Goal: Obtain resource: Obtain resource

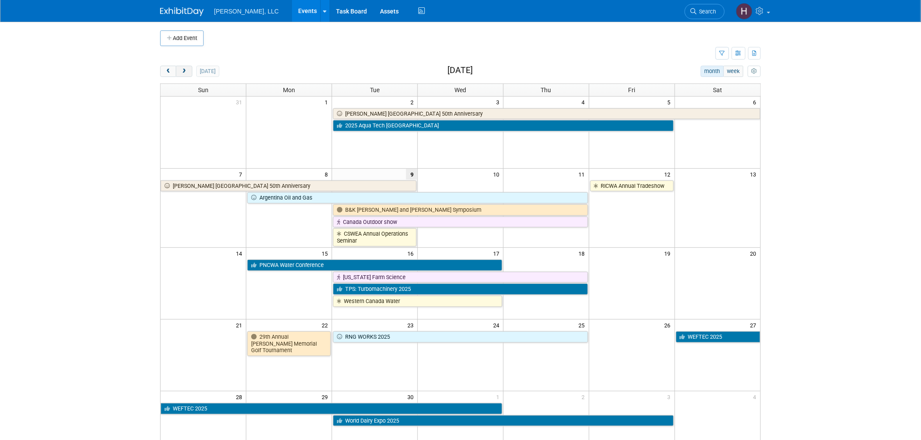
click at [185, 72] on span "next" at bounding box center [184, 72] width 7 height 6
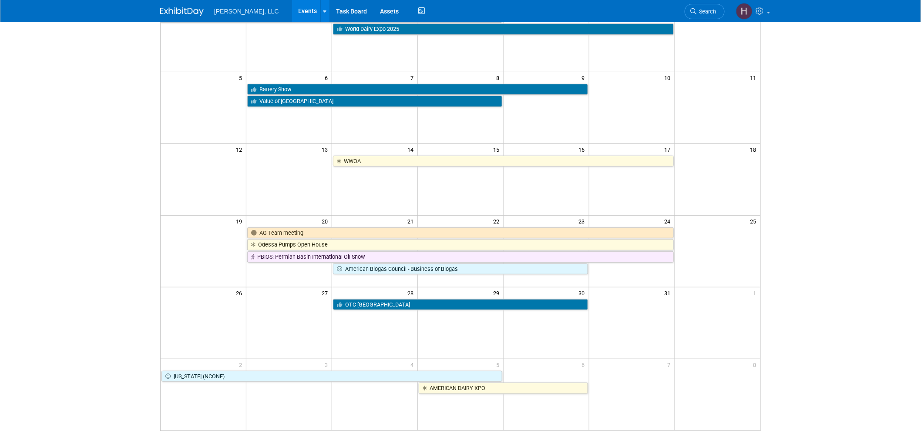
scroll to position [48, 0]
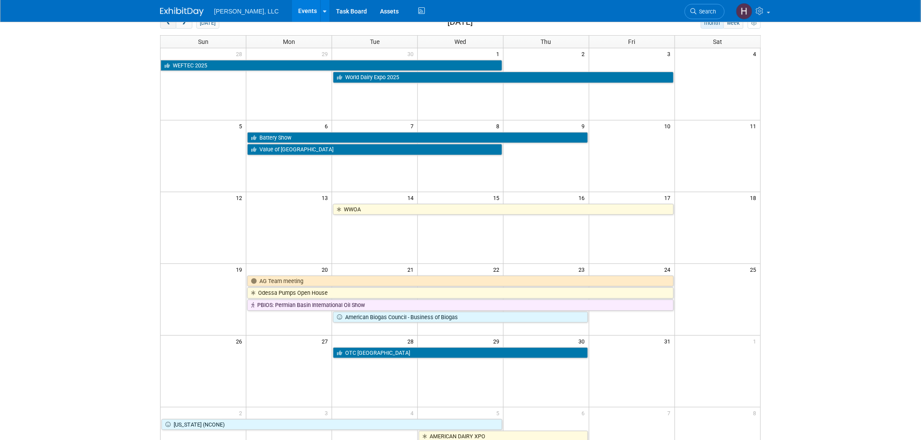
click at [162, 26] on button "prev" at bounding box center [168, 22] width 16 height 11
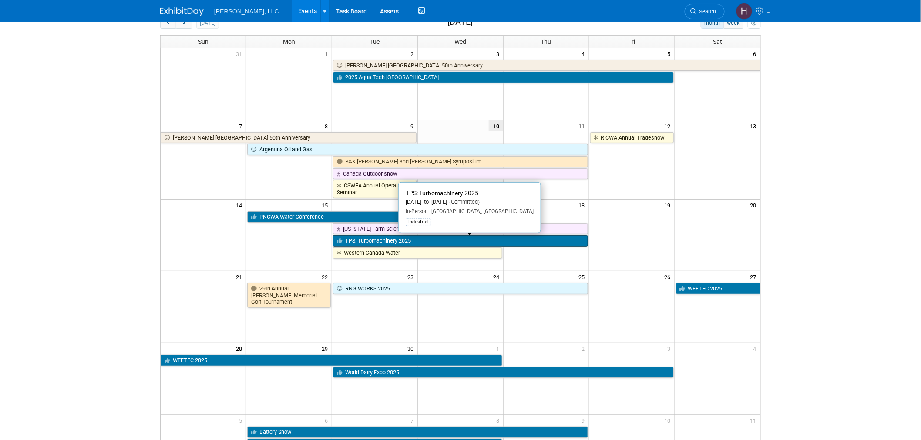
click at [360, 240] on link "TPS: Turbomachinery 2025" at bounding box center [460, 240] width 255 height 11
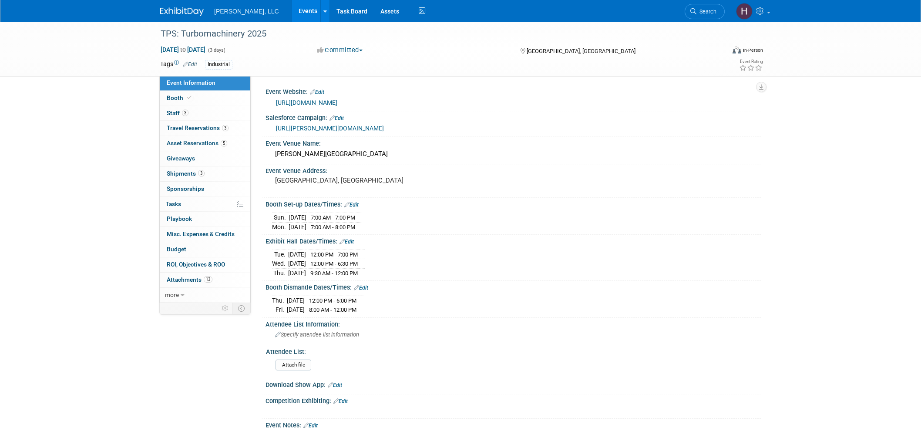
select select "Industrial"
drag, startPoint x: 379, startPoint y: 155, endPoint x: 271, endPoint y: 153, distance: 108.4
click at [271, 153] on div "George R Brown Convention Center" at bounding box center [513, 155] width 495 height 14
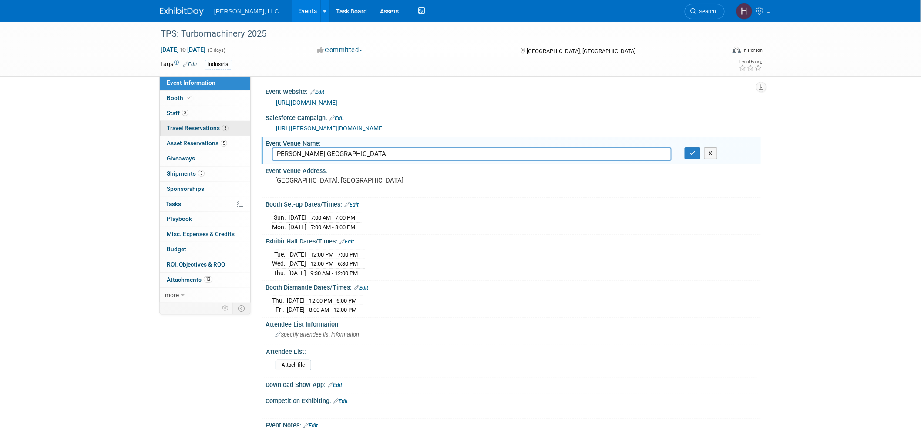
click at [211, 128] on span "Travel Reservations 3" at bounding box center [198, 127] width 62 height 7
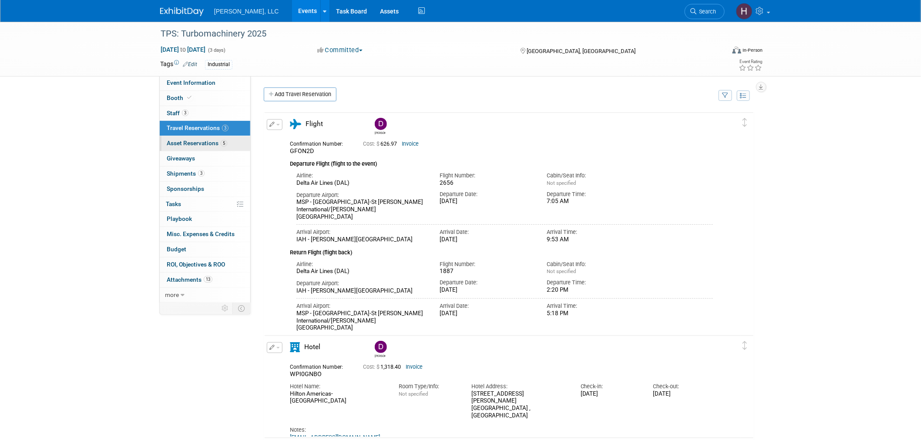
click at [189, 143] on span "Asset Reservations 5" at bounding box center [197, 143] width 61 height 7
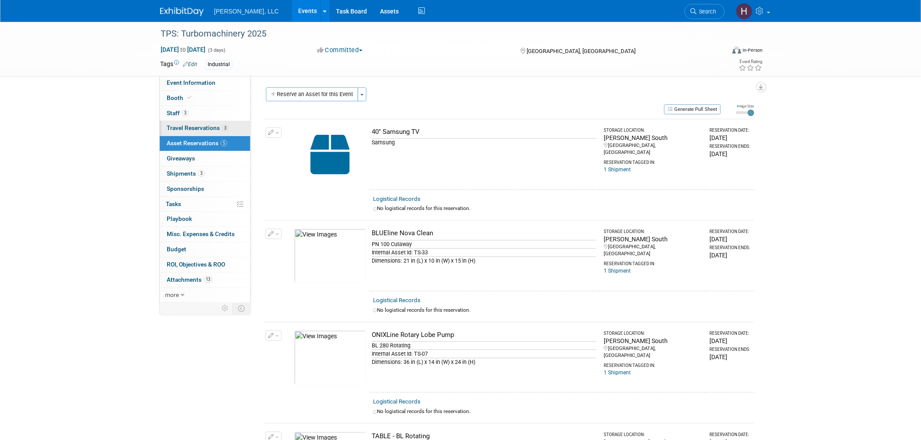
click at [194, 128] on span "Travel Reservations 3" at bounding box center [198, 127] width 62 height 7
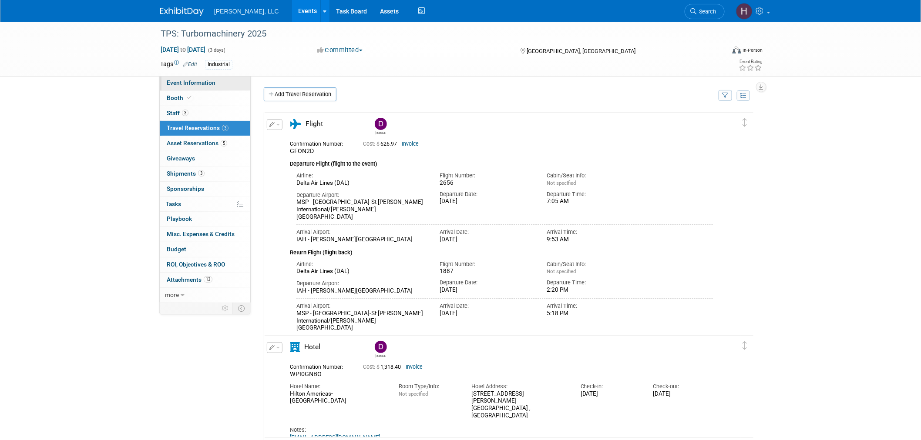
click at [185, 80] on span "Event Information" at bounding box center [191, 82] width 49 height 7
select select "Industrial"
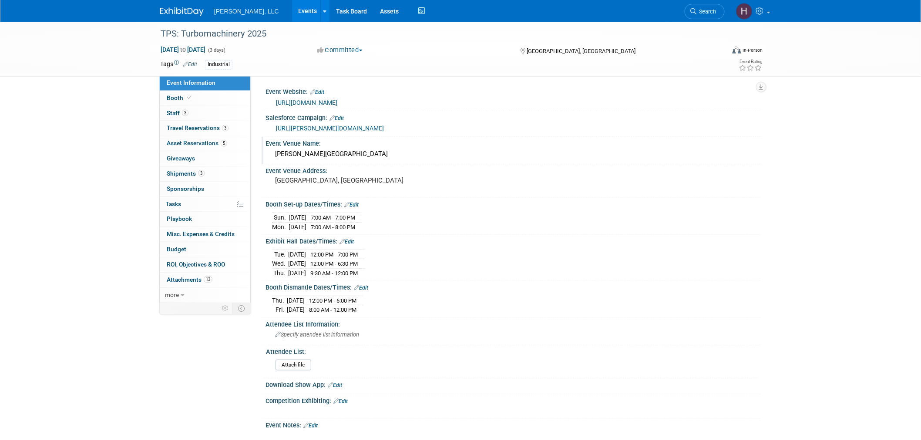
drag, startPoint x: 398, startPoint y: 155, endPoint x: 269, endPoint y: 158, distance: 129.3
click at [269, 158] on div "George R Brown Convention Center" at bounding box center [513, 155] width 495 height 14
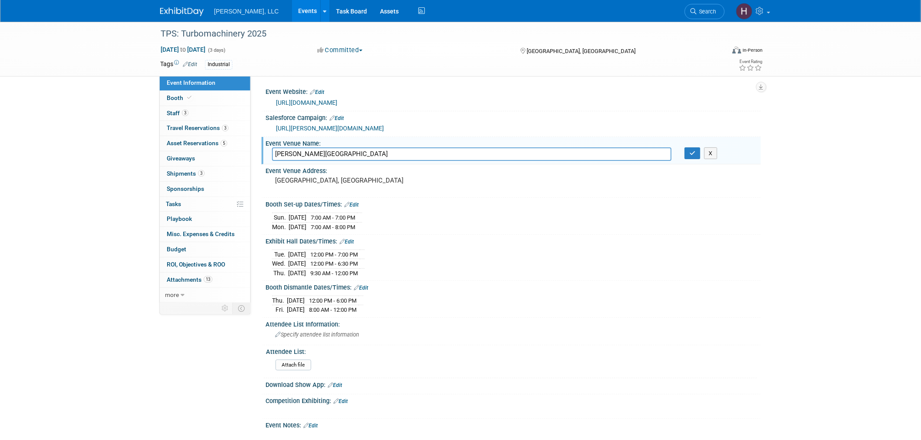
click at [337, 99] on link "https://tps.tamu.edu/selection-session/" at bounding box center [306, 102] width 61 height 7
click at [828, 269] on div "TPS: Turbomachinery 2025 Sep 16, 2025 to Sep 18, 2025 (3 days) Sep 16, 2025 to …" at bounding box center [460, 301] width 921 height 559
drag, startPoint x: 271, startPoint y: 218, endPoint x: 397, endPoint y: 267, distance: 135.2
click at [397, 267] on div "Event Website: Edit https://tps.tamu.edu/selection-session/ Salesforce Campaign…" at bounding box center [509, 324] width 491 height 478
click at [919, 267] on div "TPS: Turbomachinery 2025 Sep 16, 2025 to Sep 18, 2025 (3 days) Sep 16, 2025 to …" at bounding box center [460, 301] width 921 height 559
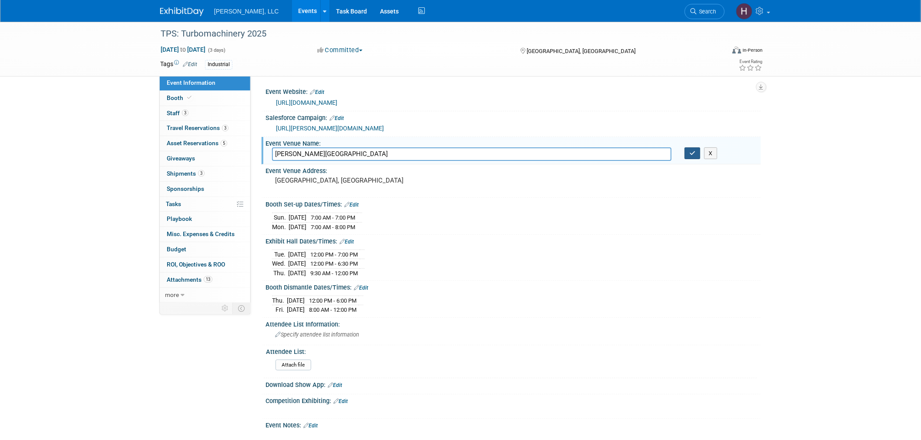
click at [698, 157] on button "button" at bounding box center [693, 154] width 16 height 12
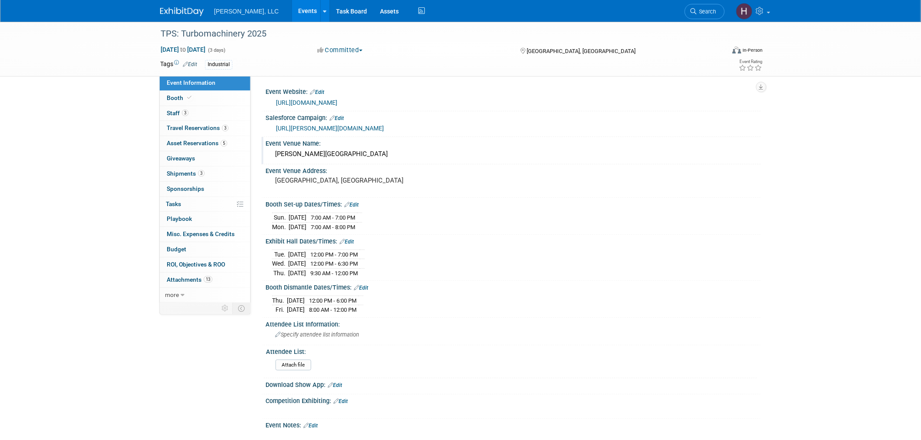
click at [292, 5] on link "Events" at bounding box center [308, 11] width 32 height 22
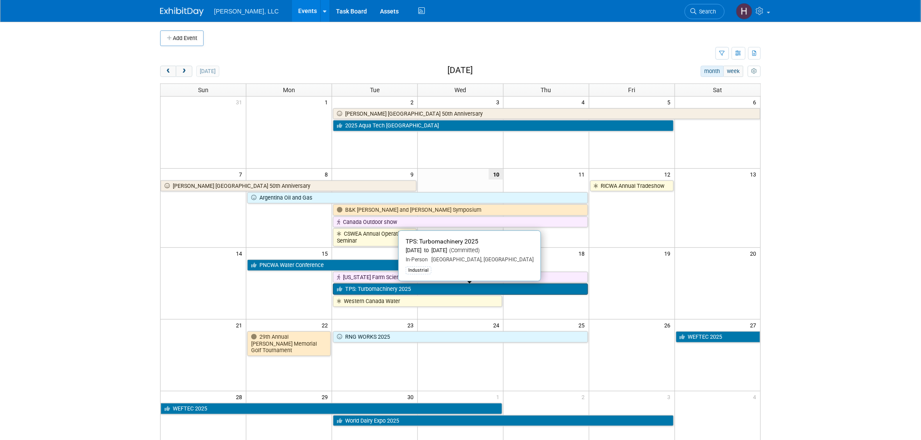
click at [450, 289] on link "TPS: Turbomachinery 2025" at bounding box center [460, 289] width 255 height 11
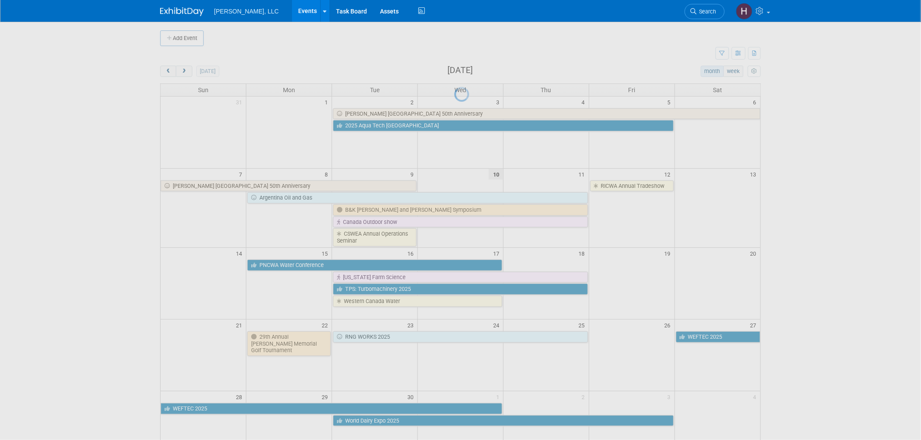
click at [467, 351] on div at bounding box center [460, 220] width 12 height 440
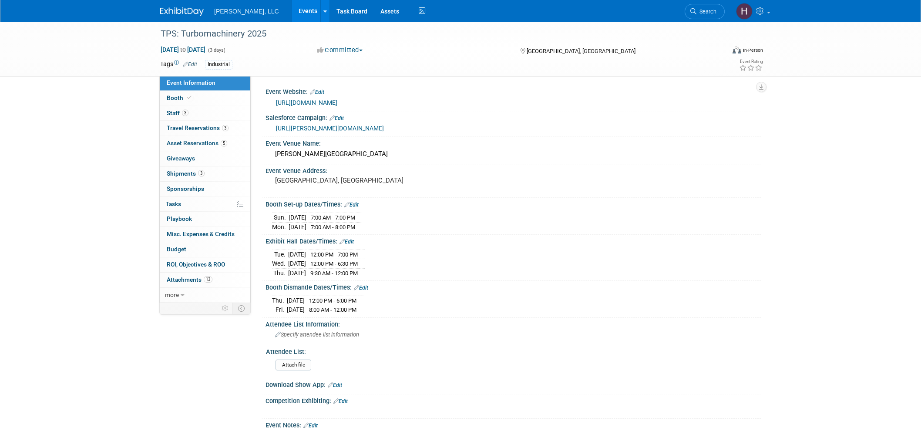
select select "Industrial"
click at [186, 171] on span "Shipments 3" at bounding box center [186, 173] width 38 height 7
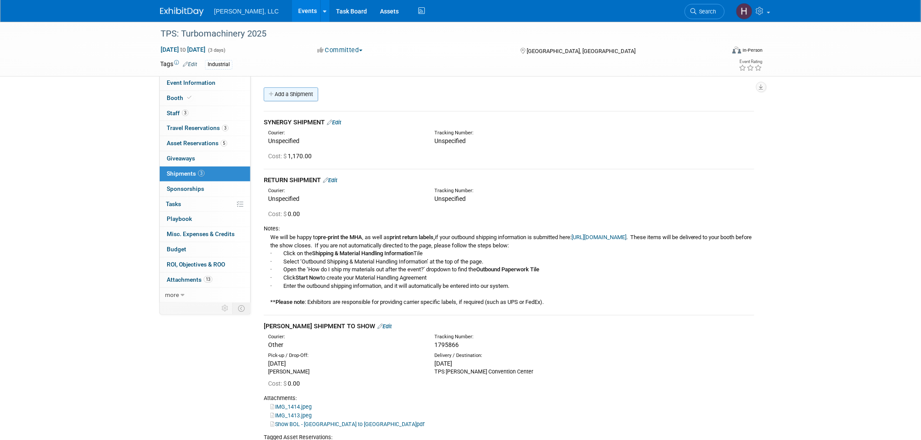
click at [294, 93] on link "Add a Shipment" at bounding box center [291, 94] width 54 height 14
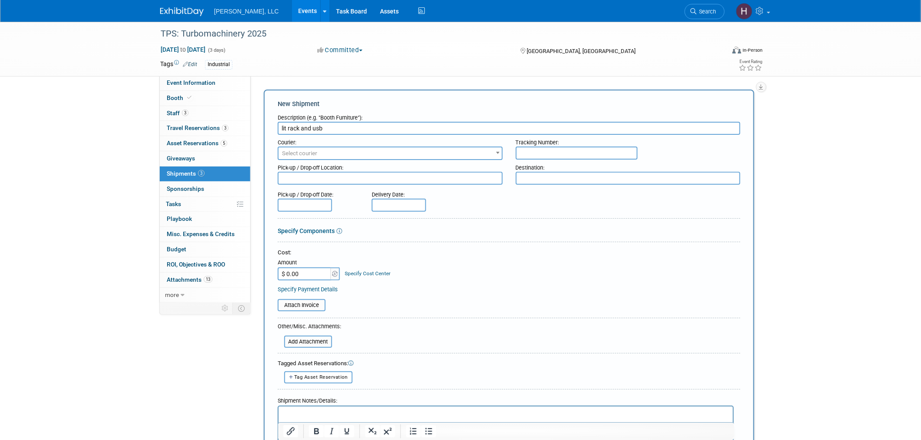
type input "lit rack and usb"
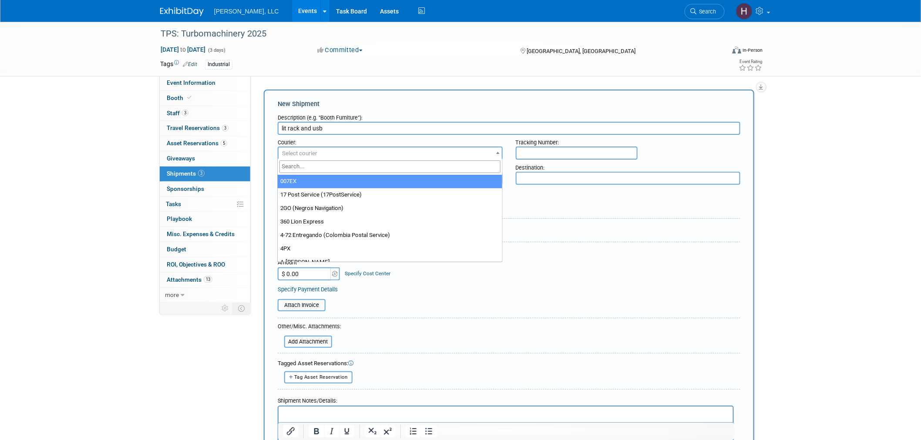
click at [305, 154] on span "Select courier" at bounding box center [299, 153] width 35 height 7
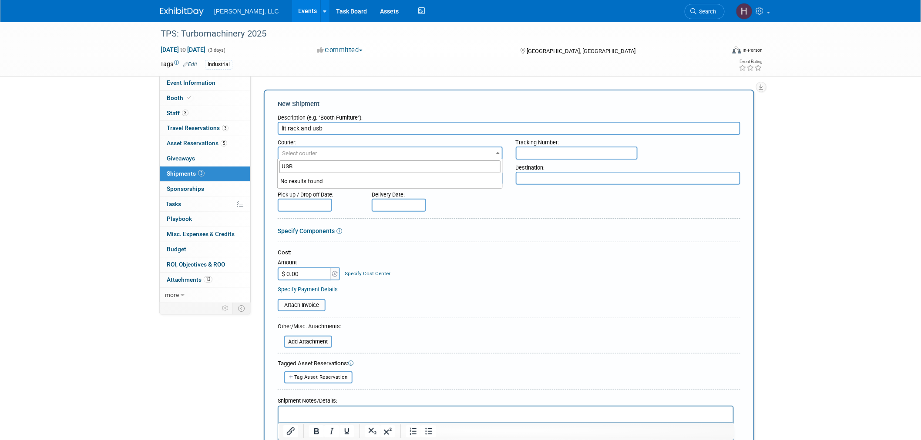
click at [310, 166] on input "USB" at bounding box center [389, 167] width 221 height 13
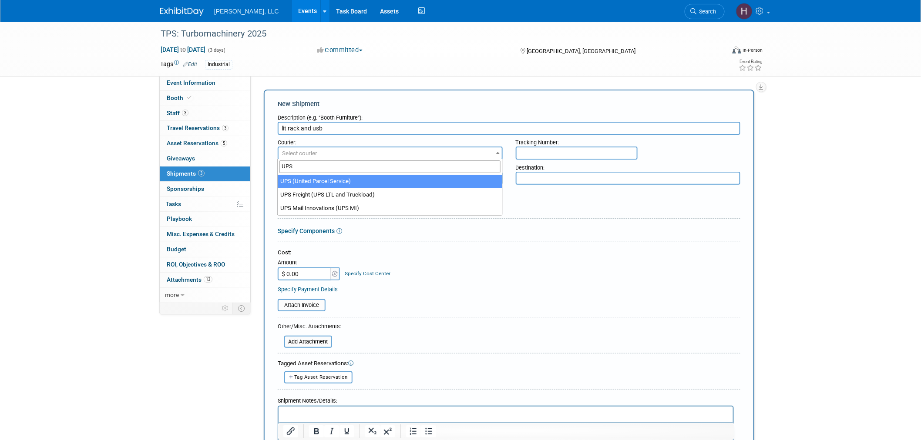
type input "UPS"
select select "508"
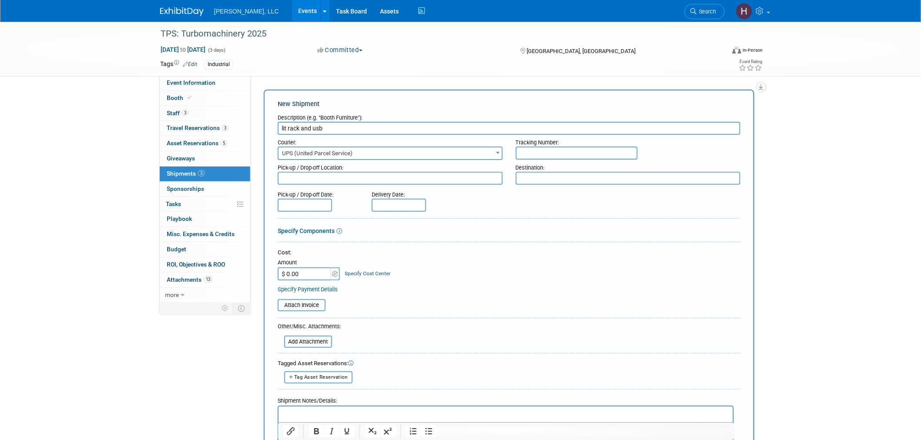
click at [532, 157] on input "text" at bounding box center [577, 153] width 122 height 13
type input "1Z91YF490376366314"
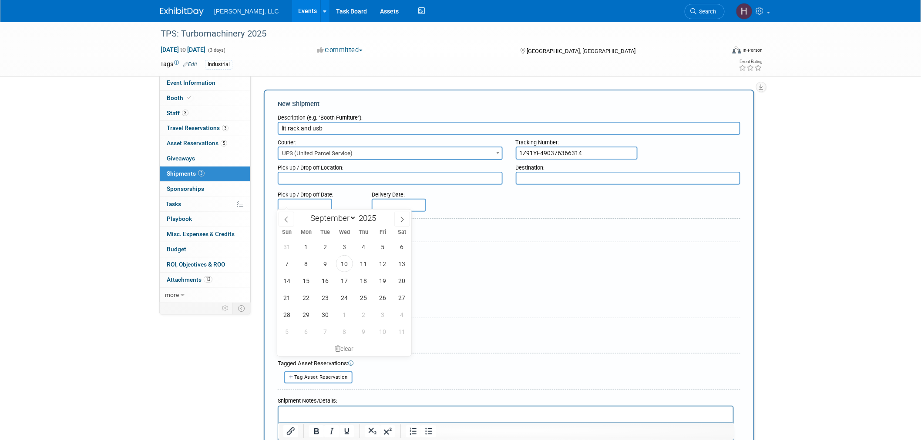
click at [290, 205] on input "text" at bounding box center [305, 205] width 54 height 13
click at [349, 262] on span "10" at bounding box center [344, 263] width 17 height 17
type input "Sep 10, 2025"
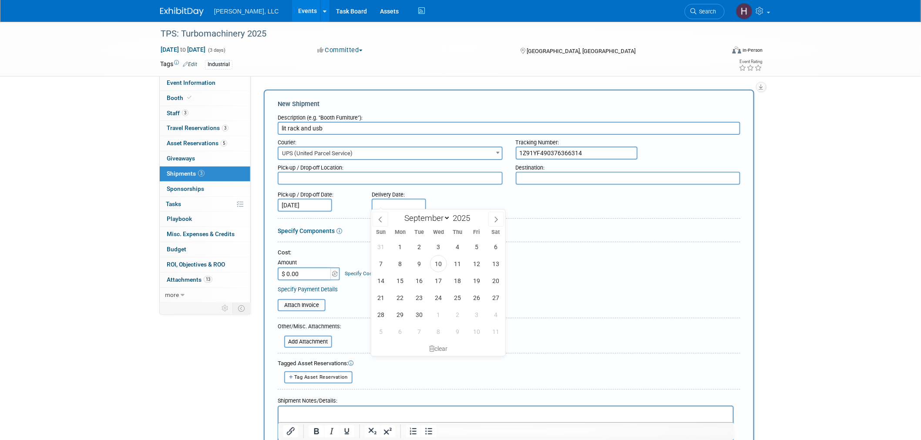
click at [382, 204] on input "text" at bounding box center [399, 205] width 54 height 13
click at [400, 275] on span "15" at bounding box center [400, 280] width 17 height 17
type input "Sep 15, 2025"
click at [524, 150] on input "1Z91YF490376366314" at bounding box center [577, 153] width 122 height 13
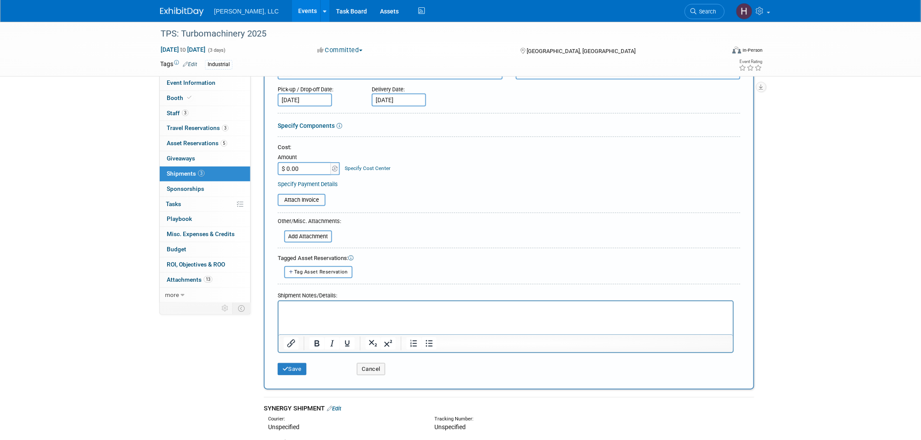
scroll to position [290, 0]
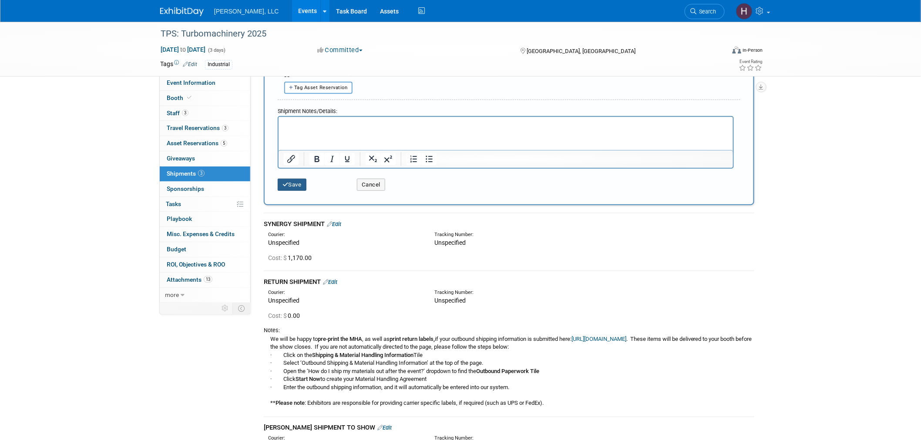
click at [288, 179] on button "Save" at bounding box center [292, 185] width 29 height 12
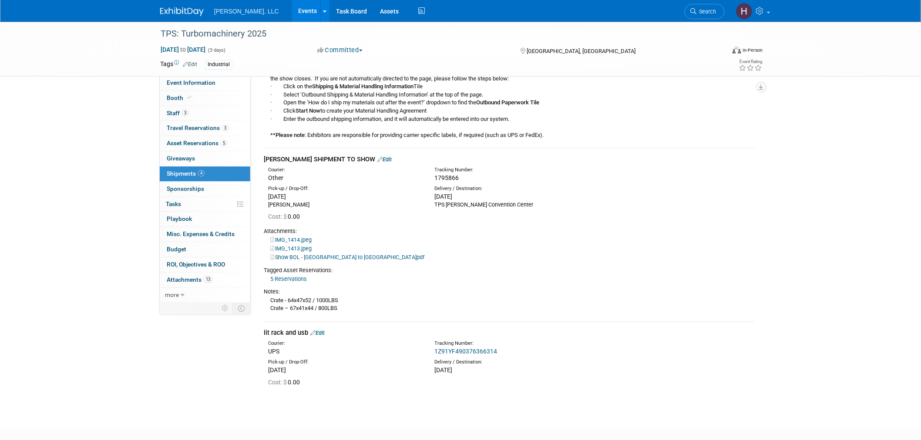
scroll to position [0, 0]
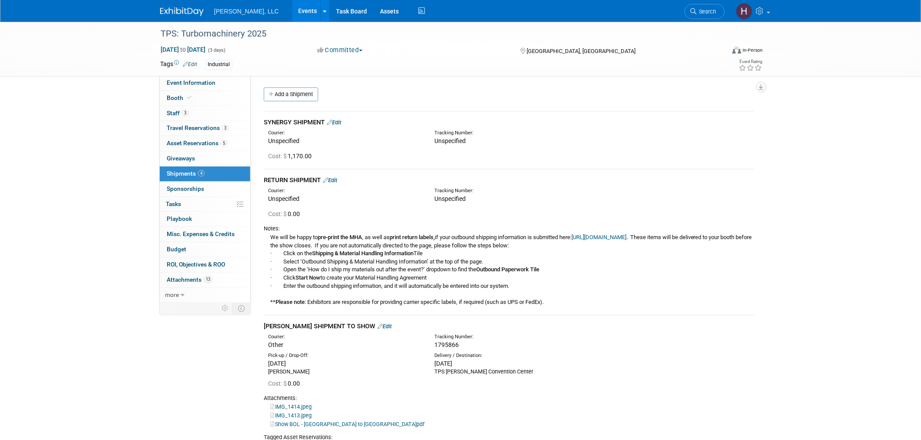
click at [292, 1] on link "Events" at bounding box center [308, 11] width 32 height 22
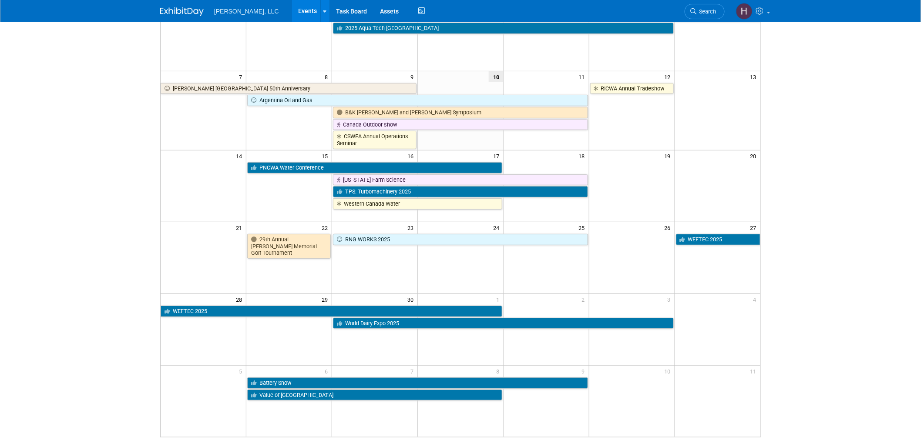
scroll to position [145, 0]
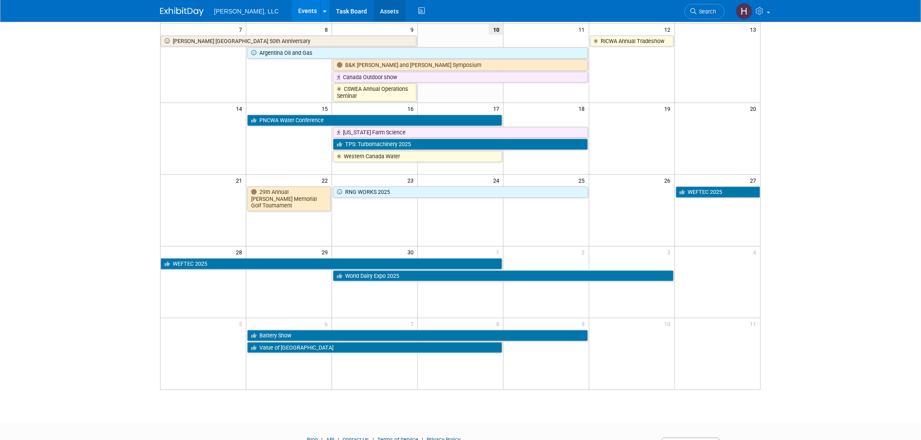
click at [374, 11] on link "Assets" at bounding box center [390, 11] width 32 height 22
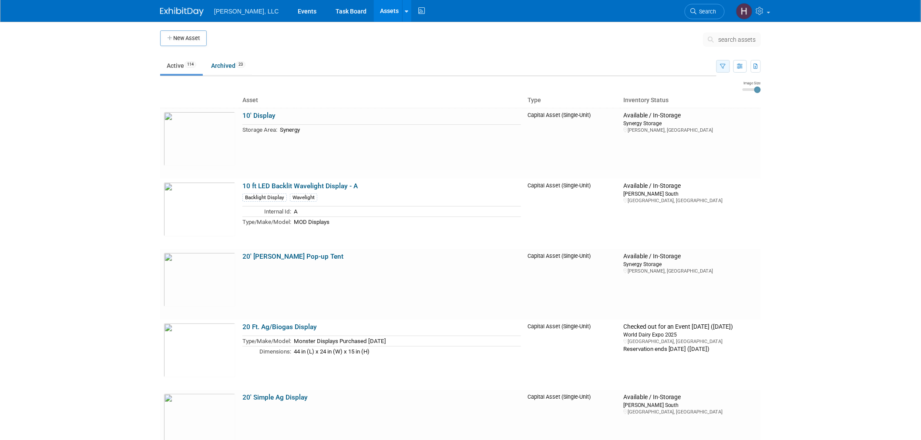
click at [723, 64] on icon "button" at bounding box center [723, 67] width 6 height 6
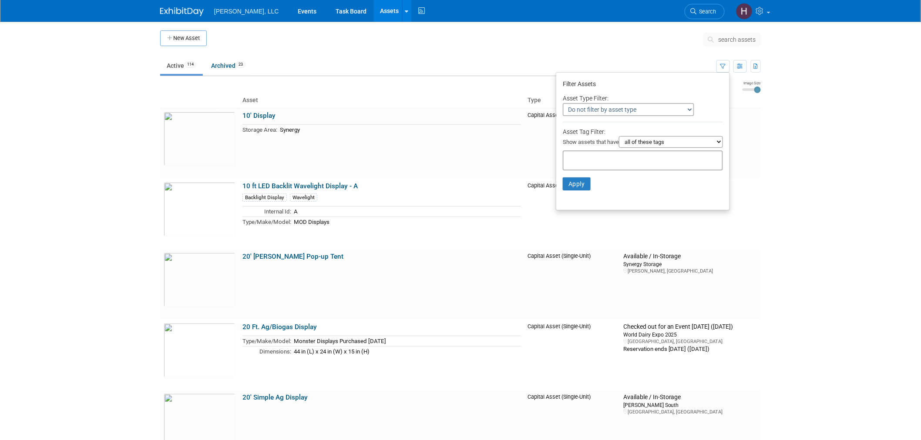
click at [693, 143] on select "all of these tags any one of these tags only and exactly these specific tags" at bounding box center [671, 142] width 104 height 12
click at [629, 112] on select "Do not filter by asset type Only show Single-Unit Capital Assets Only show Coll…" at bounding box center [628, 109] width 131 height 13
click at [716, 95] on div "Asset Type Filter:" at bounding box center [643, 98] width 160 height 10
click at [739, 64] on icon "button" at bounding box center [740, 67] width 6 height 6
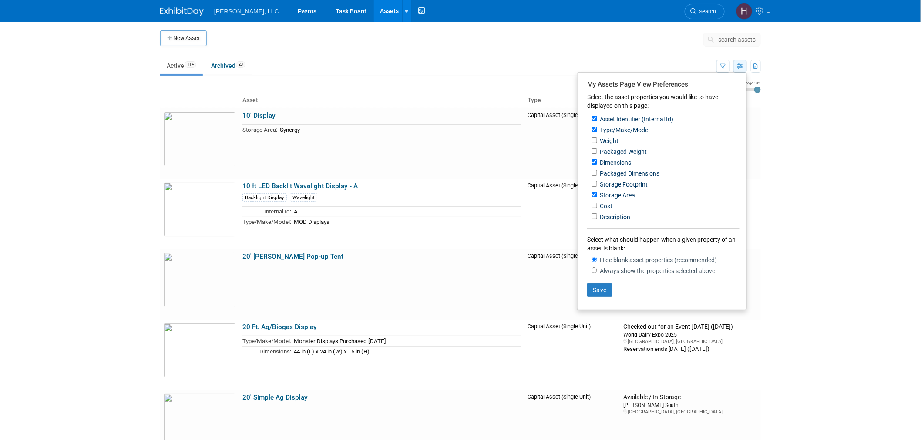
click at [739, 64] on icon "button" at bounding box center [740, 67] width 6 height 6
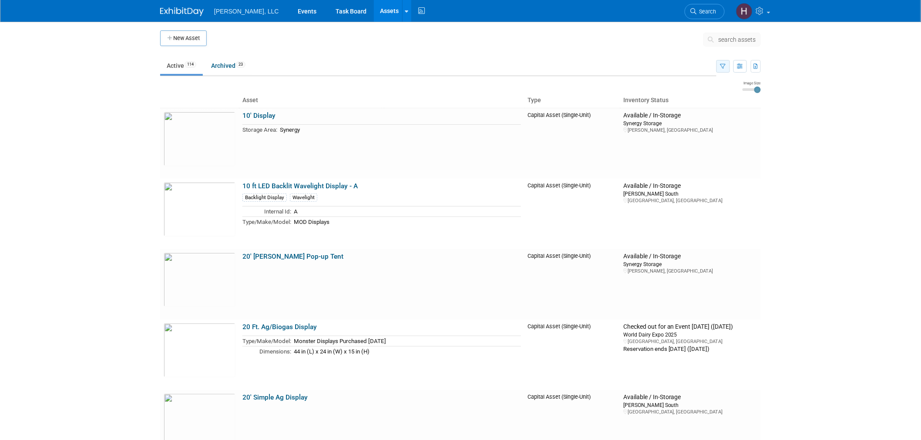
click at [720, 64] on icon "button" at bounding box center [723, 67] width 6 height 6
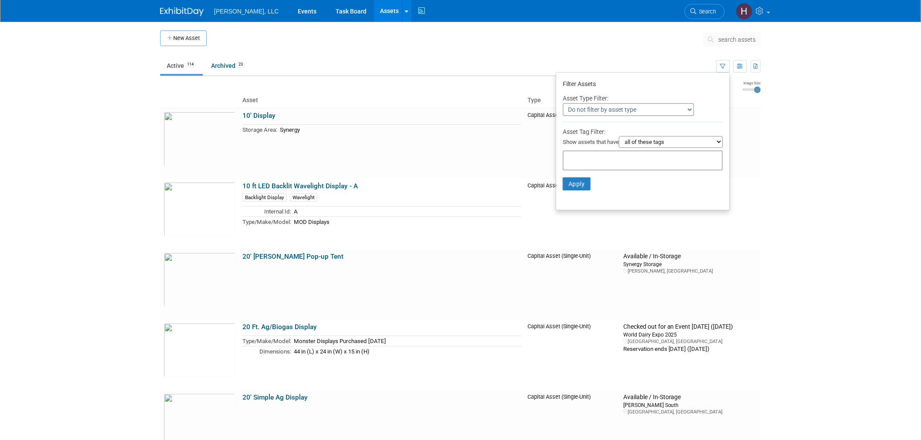
click at [676, 144] on select "all of these tags any one of these tags only and exactly these specific tags" at bounding box center [671, 142] width 104 height 12
select select "any"
click at [619, 136] on select "all of these tags any one of these tags only and exactly these specific tags" at bounding box center [671, 142] width 104 height 12
click at [627, 159] on input "text" at bounding box center [602, 159] width 70 height 9
click at [595, 175] on div "3D Printed Pump" at bounding box center [593, 176] width 70 height 12
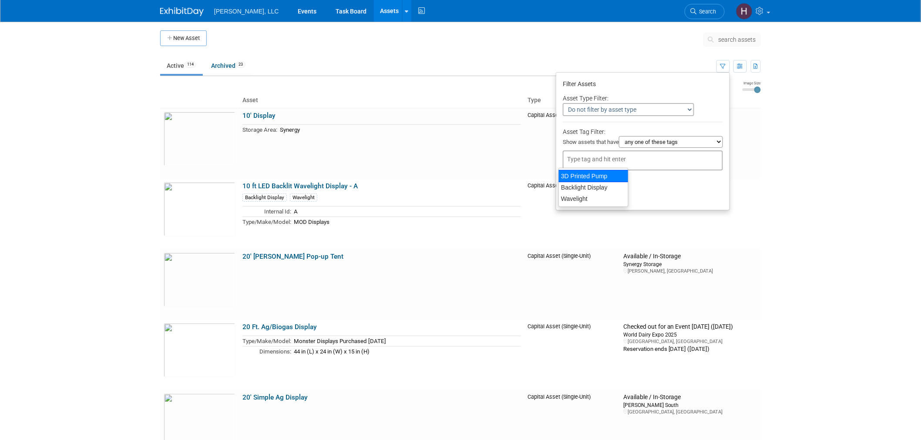
type input "3D Printed Pump"
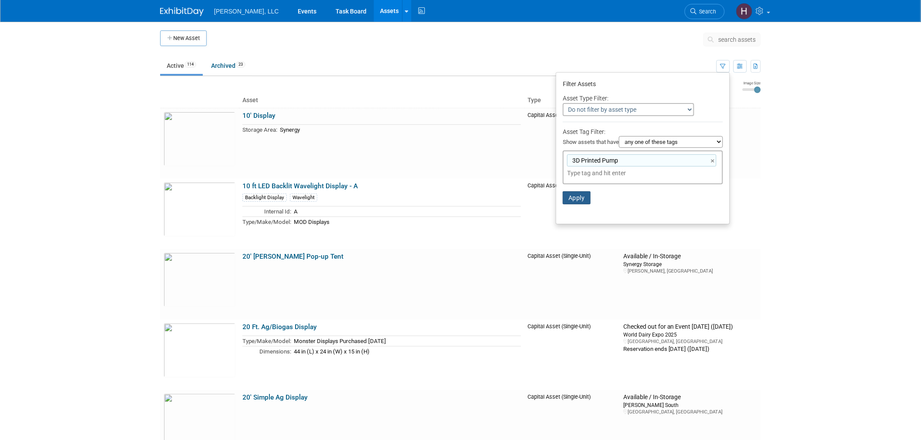
click at [575, 192] on button "Apply" at bounding box center [577, 198] width 28 height 13
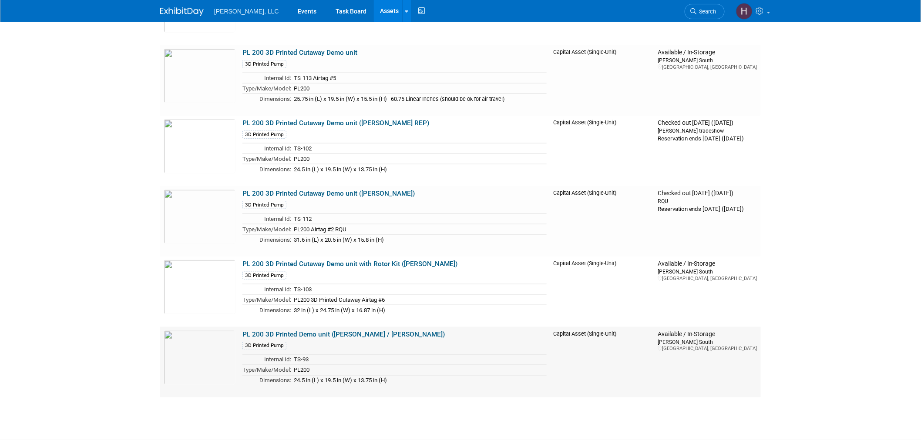
scroll to position [259, 0]
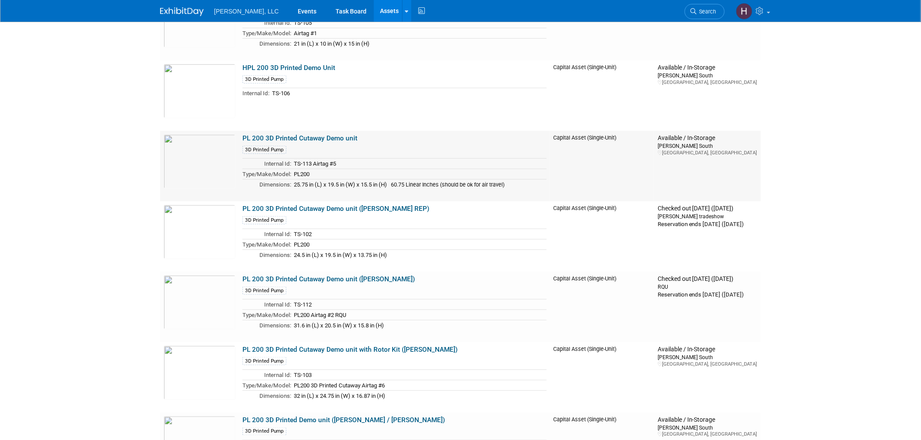
click at [280, 133] on td "PL 200 3D Printed Cutaway Demo unit 3D Printed Pump Internal Id: TS-113 Airtag …" at bounding box center [394, 166] width 311 height 71
click at [284, 134] on link "PL 200 3D Printed Cutaway Demo unit" at bounding box center [299, 138] width 115 height 8
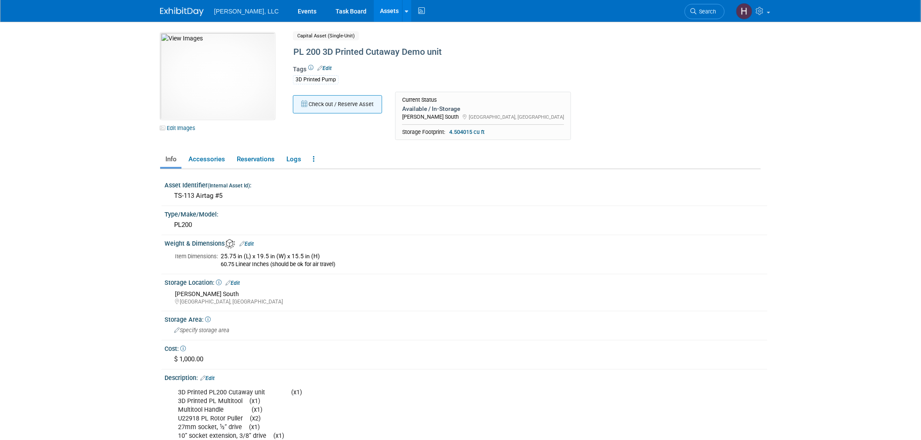
click at [321, 110] on button "Check out / Reserve Asset" at bounding box center [337, 104] width 89 height 18
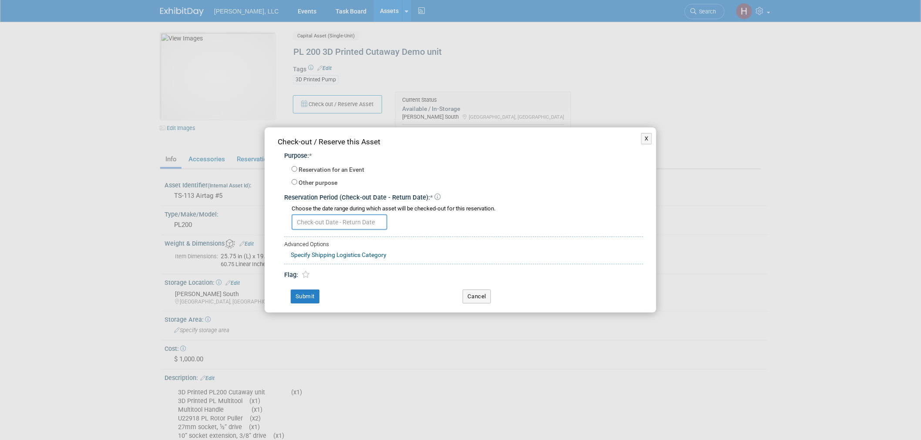
click at [349, 219] on input "text" at bounding box center [340, 223] width 96 height 16
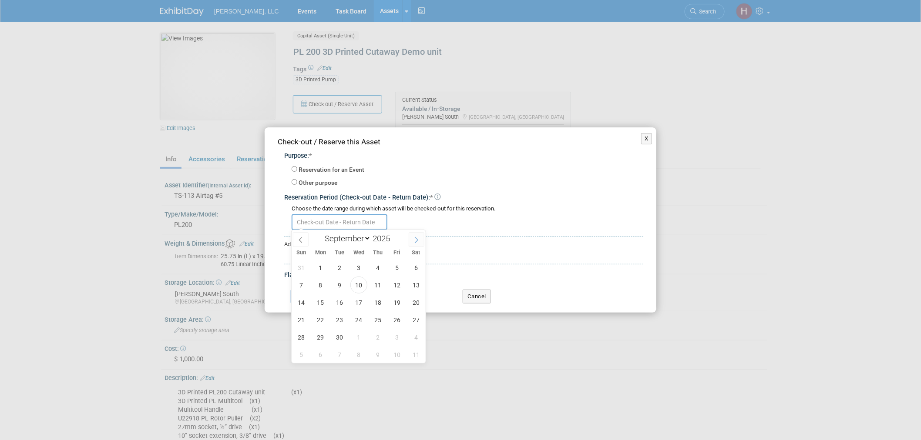
click at [415, 241] on icon at bounding box center [417, 240] width 6 height 6
click at [299, 237] on icon at bounding box center [301, 240] width 6 height 6
select select "8"
click at [353, 286] on span "10" at bounding box center [358, 285] width 17 height 17
type input "[DATE]"
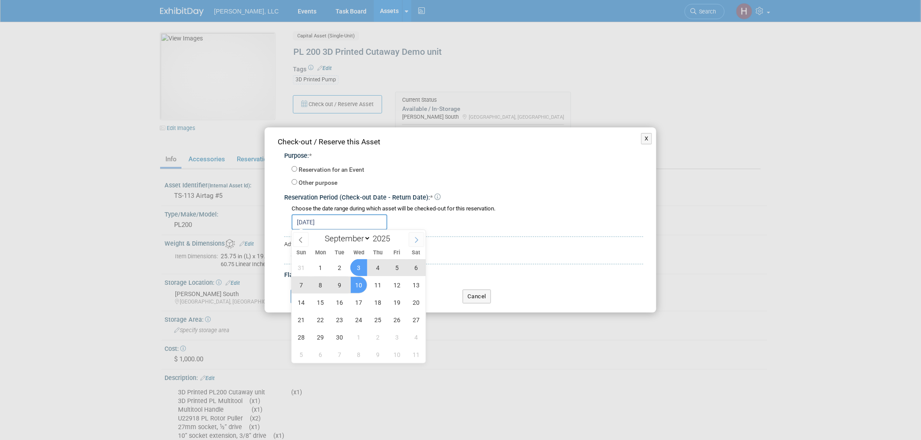
click at [417, 242] on icon at bounding box center [417, 240] width 6 height 6
click at [415, 242] on icon at bounding box center [417, 240] width 6 height 6
click at [414, 242] on icon at bounding box center [417, 240] width 6 height 6
select select "11"
click at [414, 242] on icon at bounding box center [417, 240] width 6 height 6
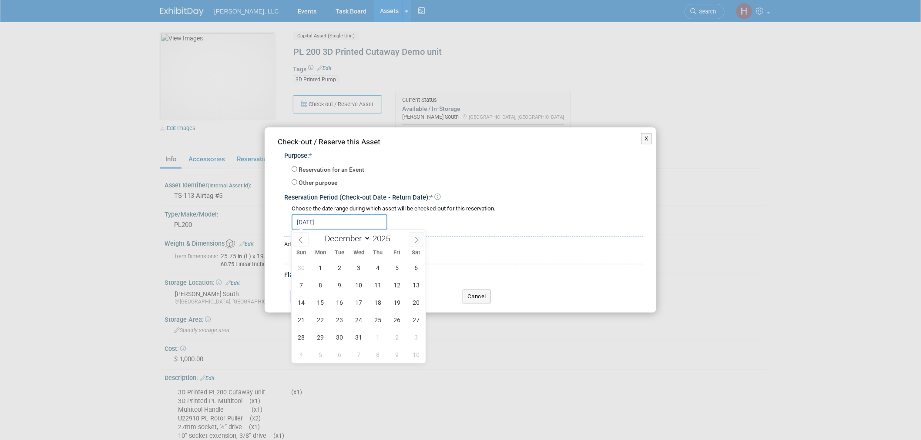
type input "2026"
click at [414, 242] on icon at bounding box center [417, 240] width 6 height 6
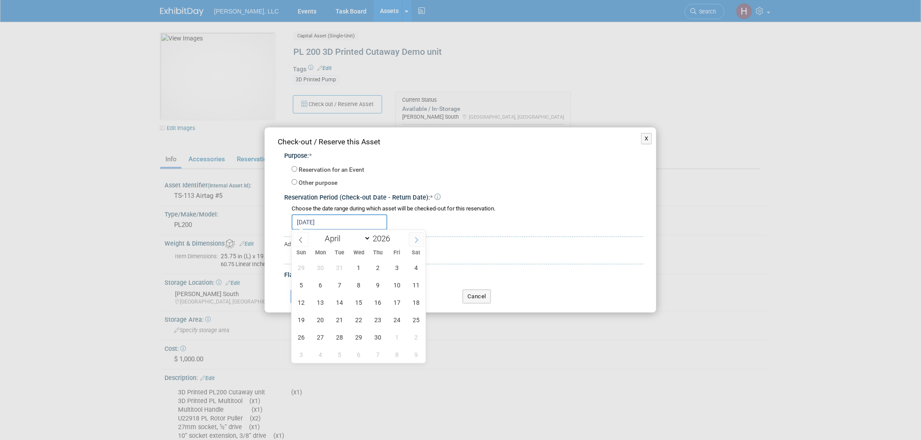
select select "4"
click at [397, 282] on span "8" at bounding box center [397, 285] width 17 height 17
type input "[DATE] to [DATE]"
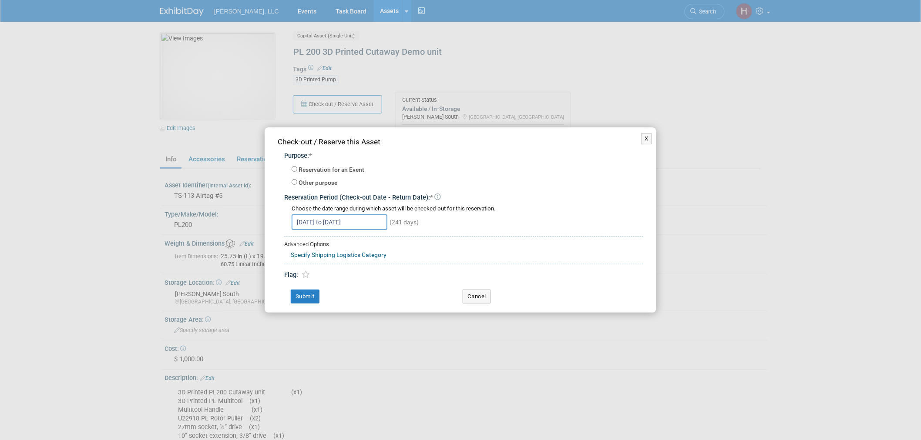
click at [292, 178] on div "Other purpose Describe the nature of this check-out / reservation: *" at bounding box center [468, 182] width 352 height 13
click at [295, 184] on input "Other purpose" at bounding box center [295, 182] width 6 height 6
radio input "true"
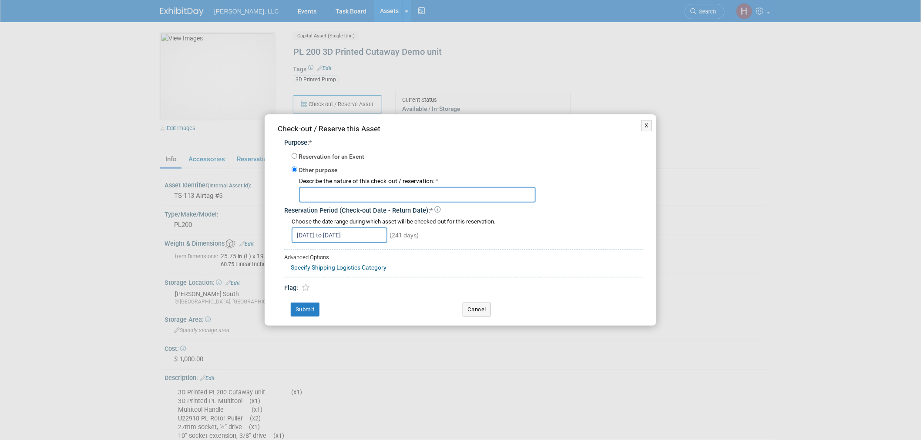
click at [334, 193] on input "text" at bounding box center [417, 195] width 237 height 16
type input "take with him"
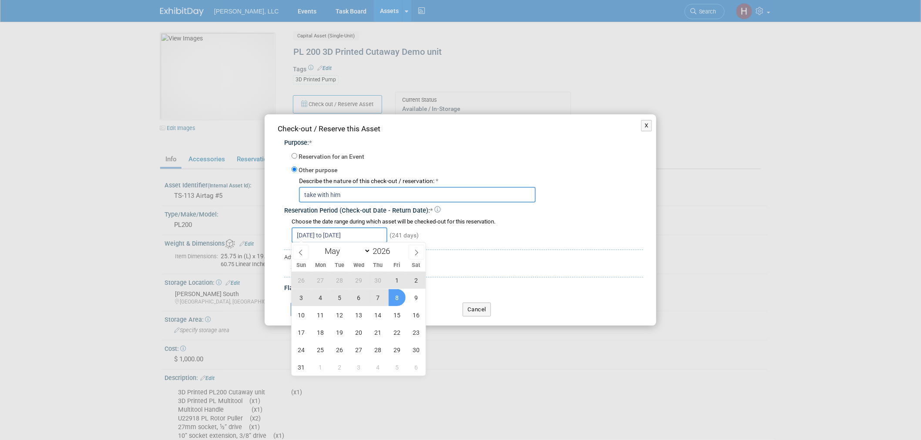
click at [359, 233] on input "[DATE] to [DATE]" at bounding box center [340, 236] width 96 height 16
click at [418, 255] on icon at bounding box center [417, 253] width 6 height 6
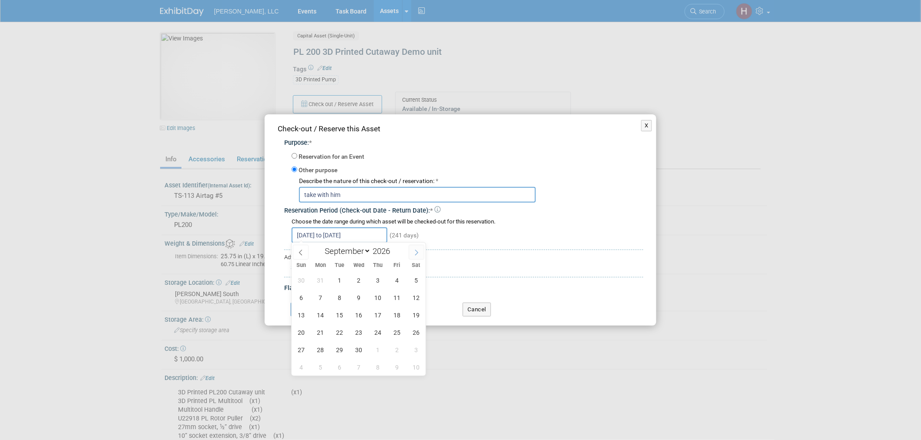
click at [418, 255] on icon at bounding box center [417, 253] width 6 height 6
select select "10"
click at [323, 347] on span "30" at bounding box center [320, 350] width 17 height 17
type input "[DATE]"
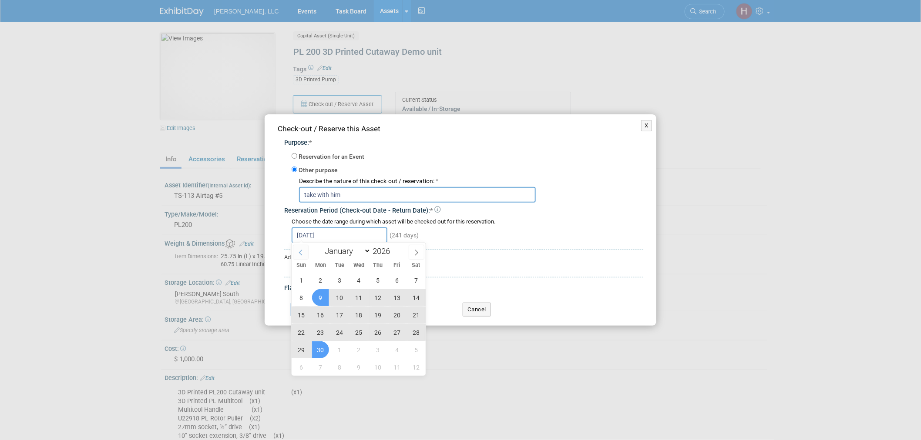
click at [302, 250] on icon at bounding box center [301, 253] width 6 height 6
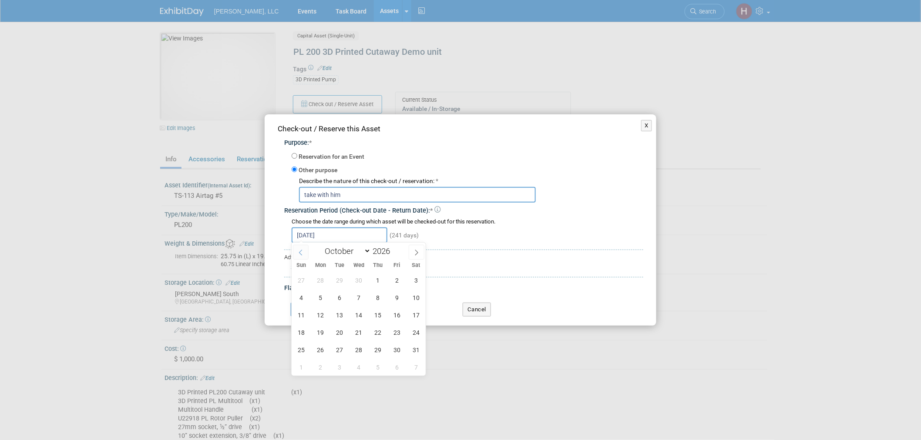
click at [302, 250] on icon at bounding box center [301, 253] width 6 height 6
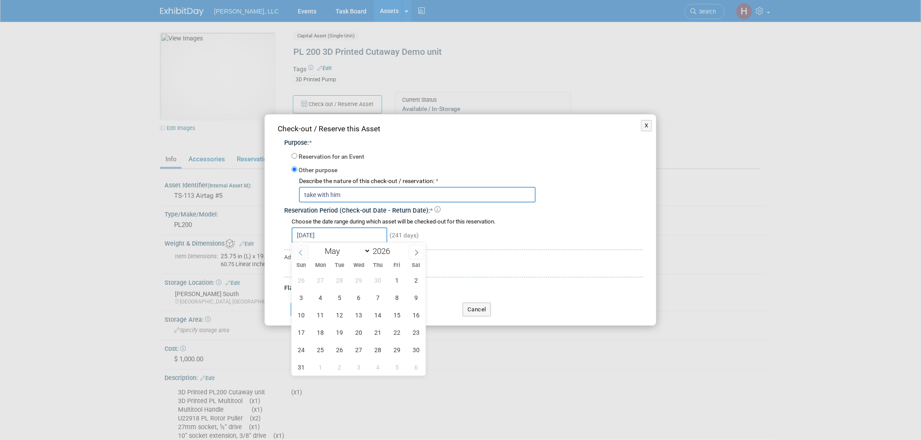
click at [302, 250] on icon at bounding box center [301, 253] width 6 height 6
select select "0"
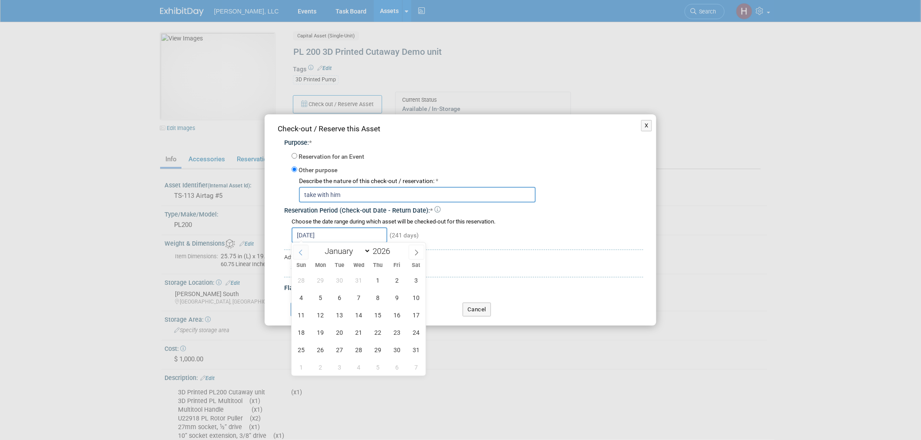
click at [302, 250] on icon at bounding box center [301, 253] width 6 height 6
type input "2025"
click at [302, 250] on icon at bounding box center [301, 253] width 6 height 6
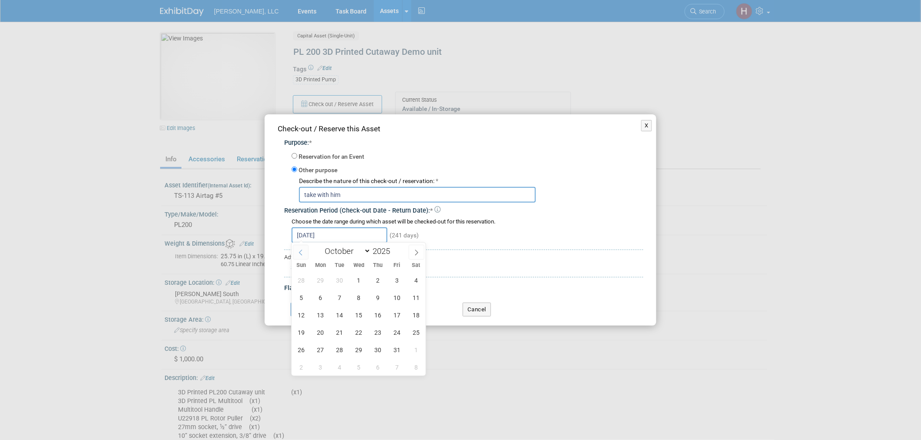
select select "8"
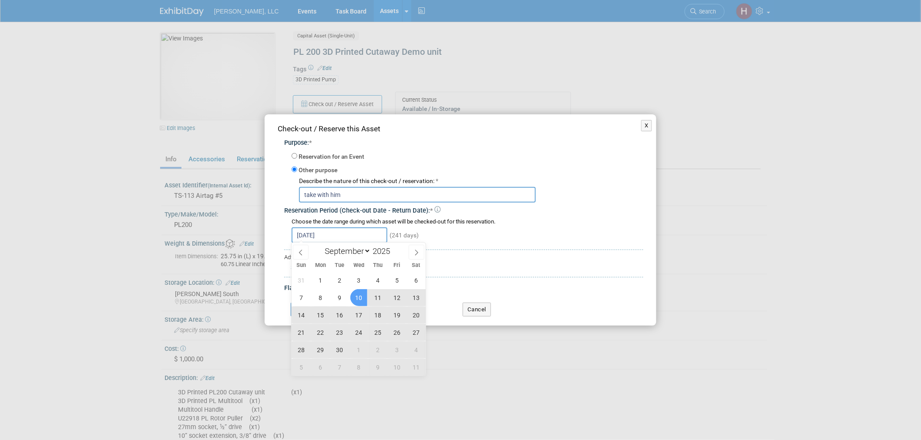
click at [360, 298] on span "10" at bounding box center [358, 297] width 17 height 17
type input "[DATE] to [DATE]"
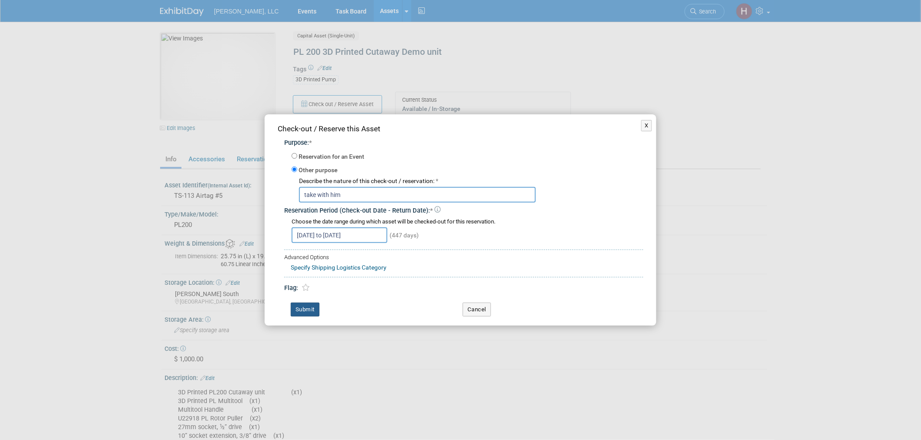
click at [301, 307] on button "Submit" at bounding box center [305, 310] width 29 height 14
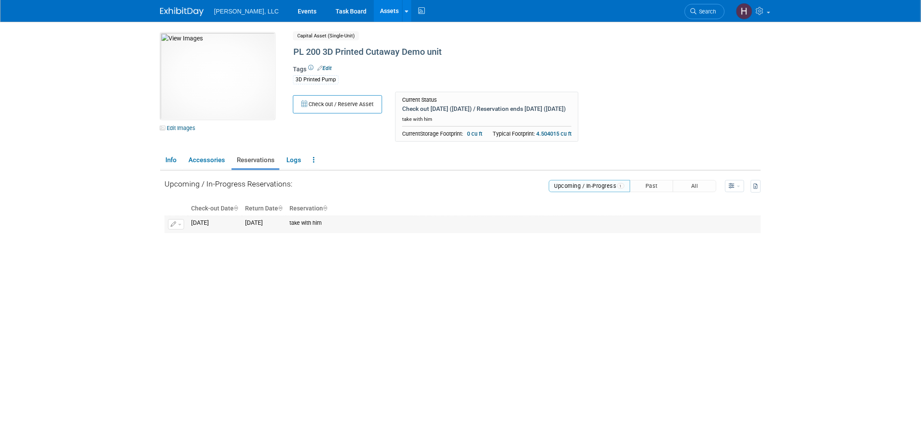
click at [323, 222] on div "take with him" at bounding box center [523, 222] width 468 height 7
click at [168, 225] on button "button" at bounding box center [176, 224] width 16 height 10
click at [192, 238] on button "Change Reservation" at bounding box center [210, 239] width 74 height 12
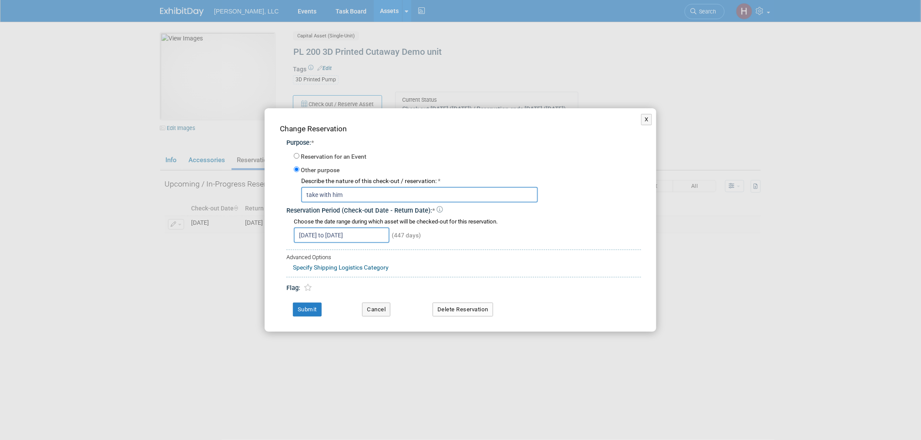
click at [299, 200] on div "Describe the nature of this check-out / reservation: * take with him" at bounding box center [467, 190] width 347 height 26
click at [306, 198] on input "take with him" at bounding box center [419, 195] width 237 height 16
click at [379, 192] on input "[PERSON_NAME] to take with him" at bounding box center [419, 195] width 237 height 16
type input "[PERSON_NAME] to take with him to tradeshows and meetings"
click at [305, 315] on button "Submit" at bounding box center [307, 310] width 29 height 14
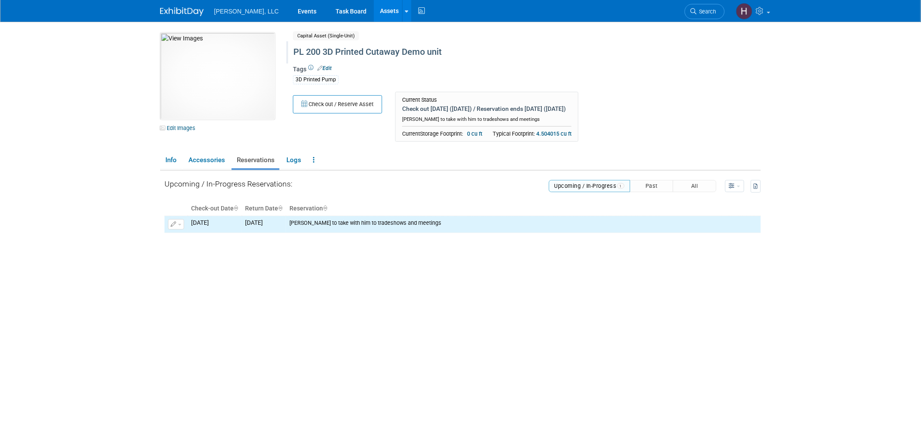
click at [476, 54] on div "PL 200 3D Printed Cutaway Demo unit" at bounding box center [489, 52] width 399 height 16
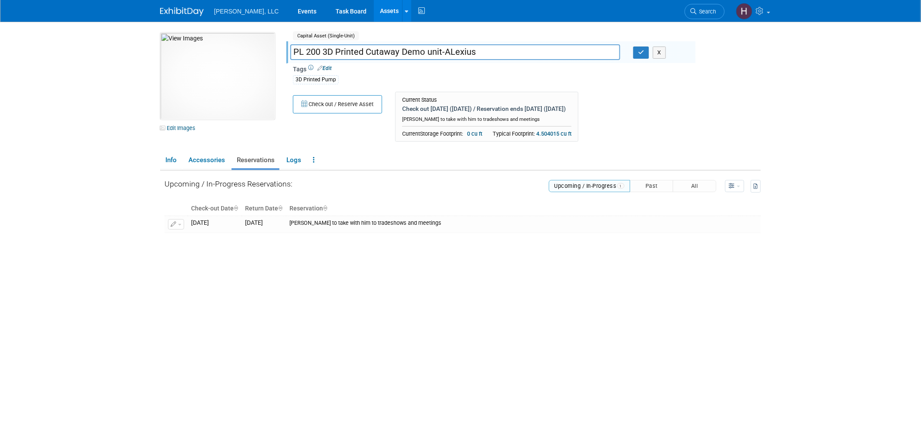
click at [454, 49] on input "PL 200 3D Printed Cutaway Demo unit-ALexius" at bounding box center [455, 51] width 330 height 15
type input "PL 200 3D Printed Cutaway Demo unit-[PERSON_NAME]"
click at [639, 56] on button "button" at bounding box center [641, 53] width 16 height 12
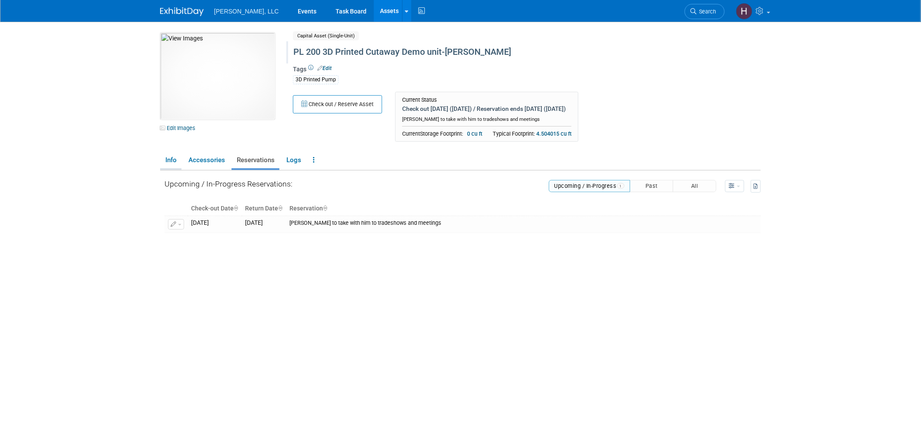
click at [168, 162] on link "Info" at bounding box center [170, 160] width 21 height 15
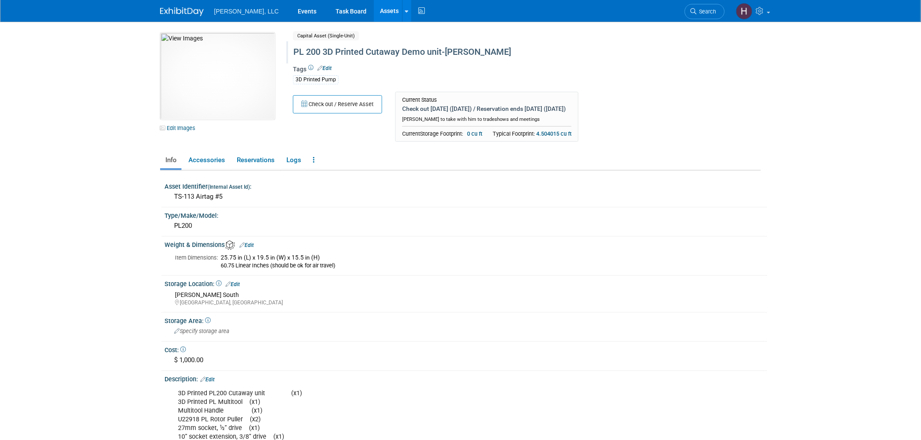
click at [468, 50] on div "PL 200 3D Printed Cutaway Demo unit-[PERSON_NAME]" at bounding box center [489, 52] width 399 height 16
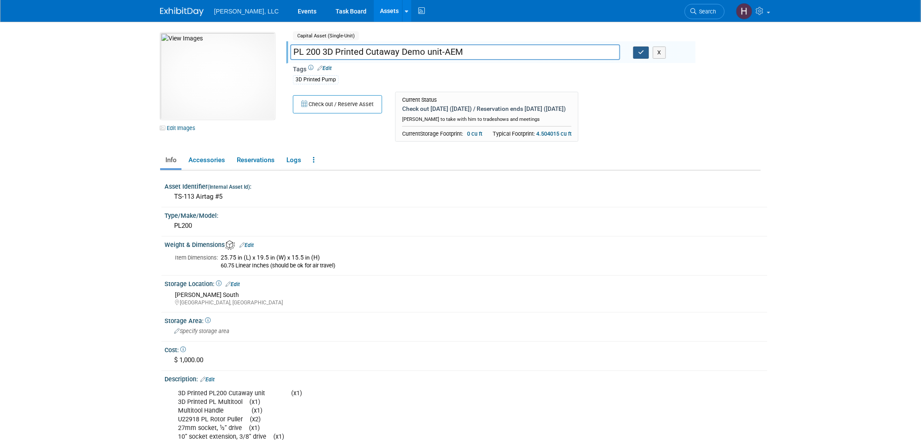
type input "PL 200 3D Printed Cutaway Demo unit-AEM"
click at [639, 57] on button "button" at bounding box center [641, 53] width 16 height 12
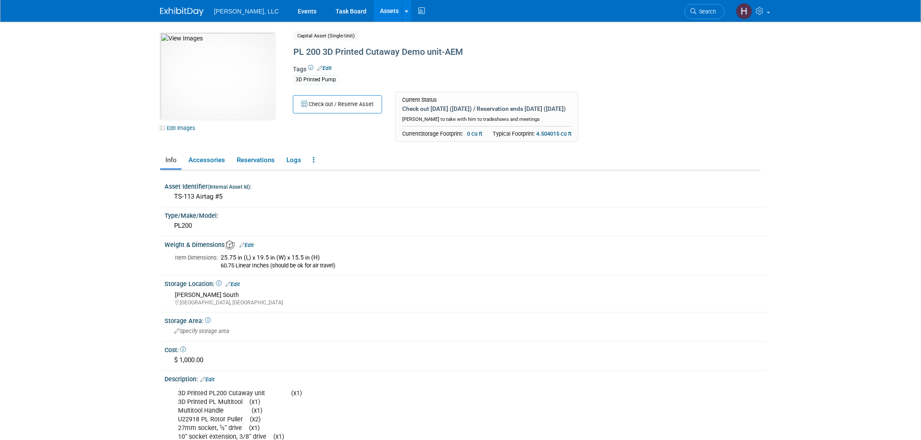
click at [172, 6] on link at bounding box center [187, 7] width 54 height 7
